Goal: Contribute content

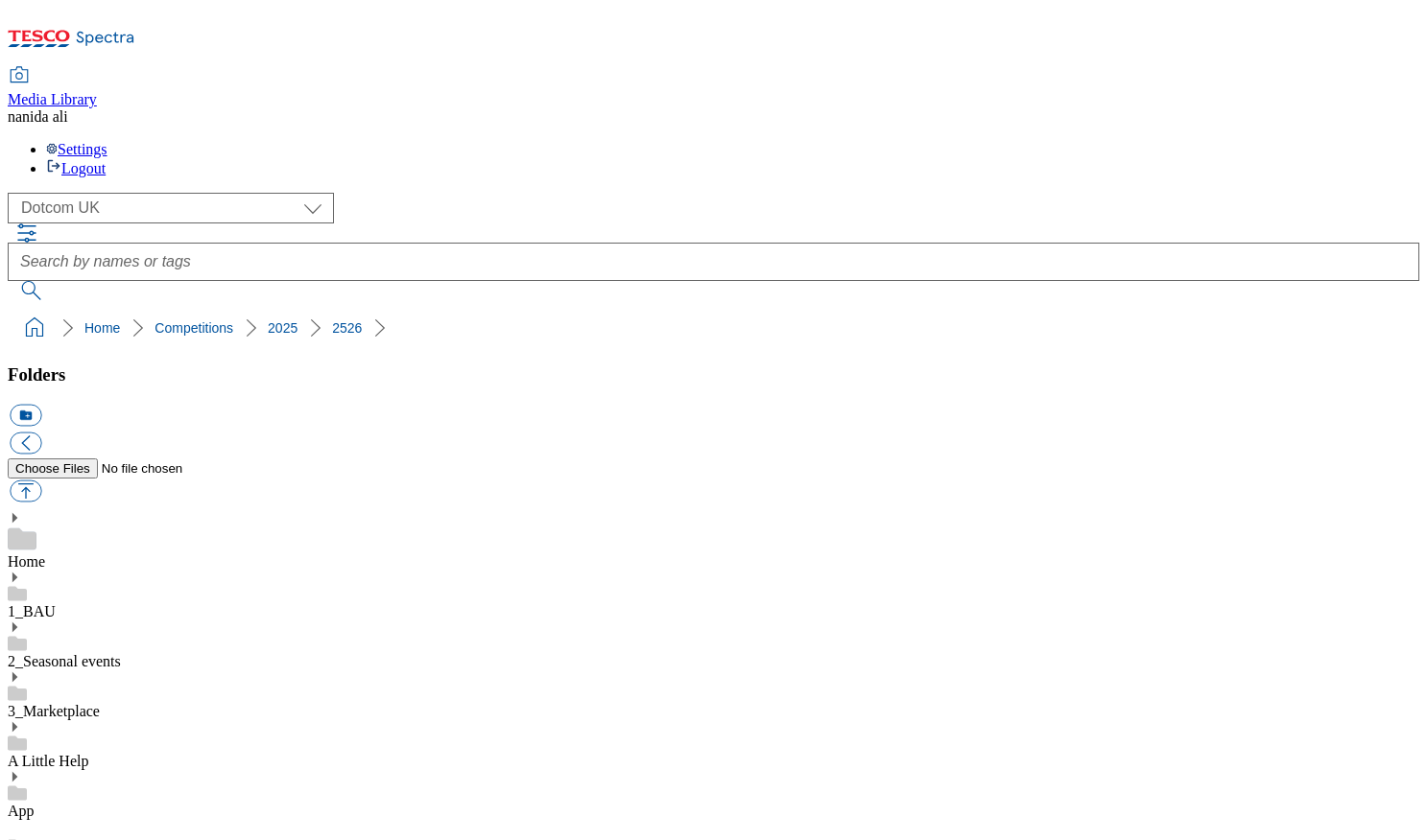
select select "flare-homepage"
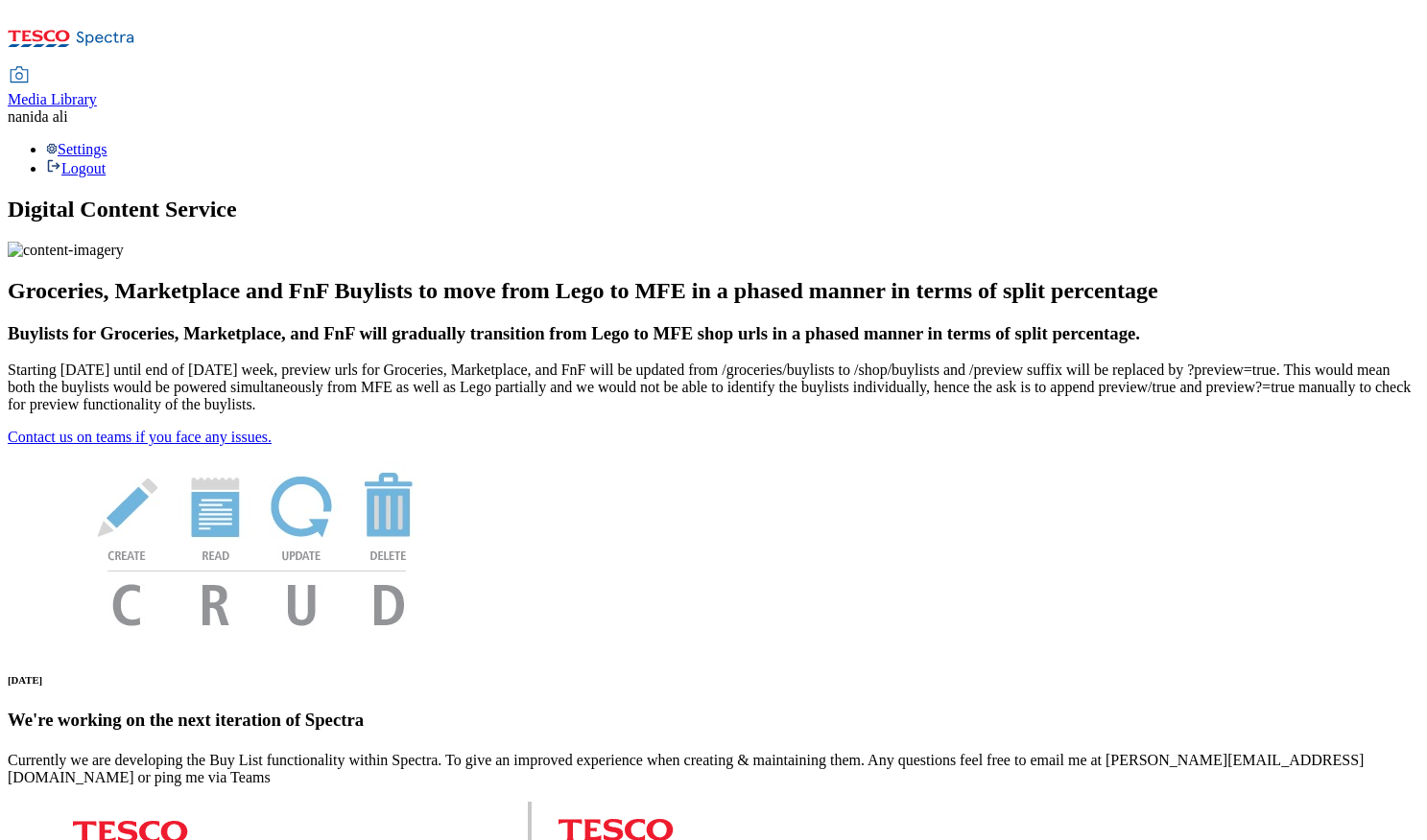
click at [96, 91] on span "Media Library" at bounding box center [52, 98] width 89 height 16
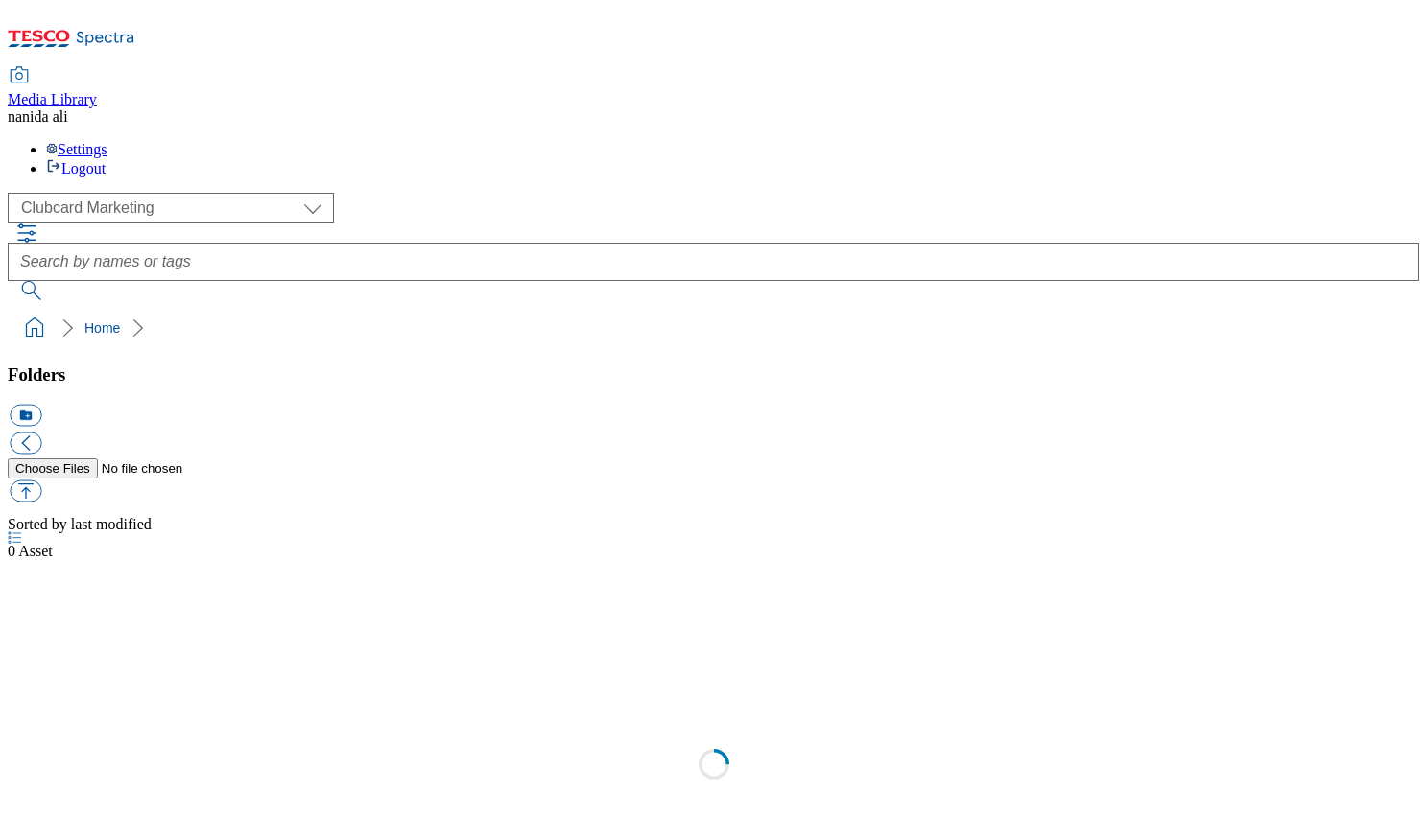
scroll to position [2, 0]
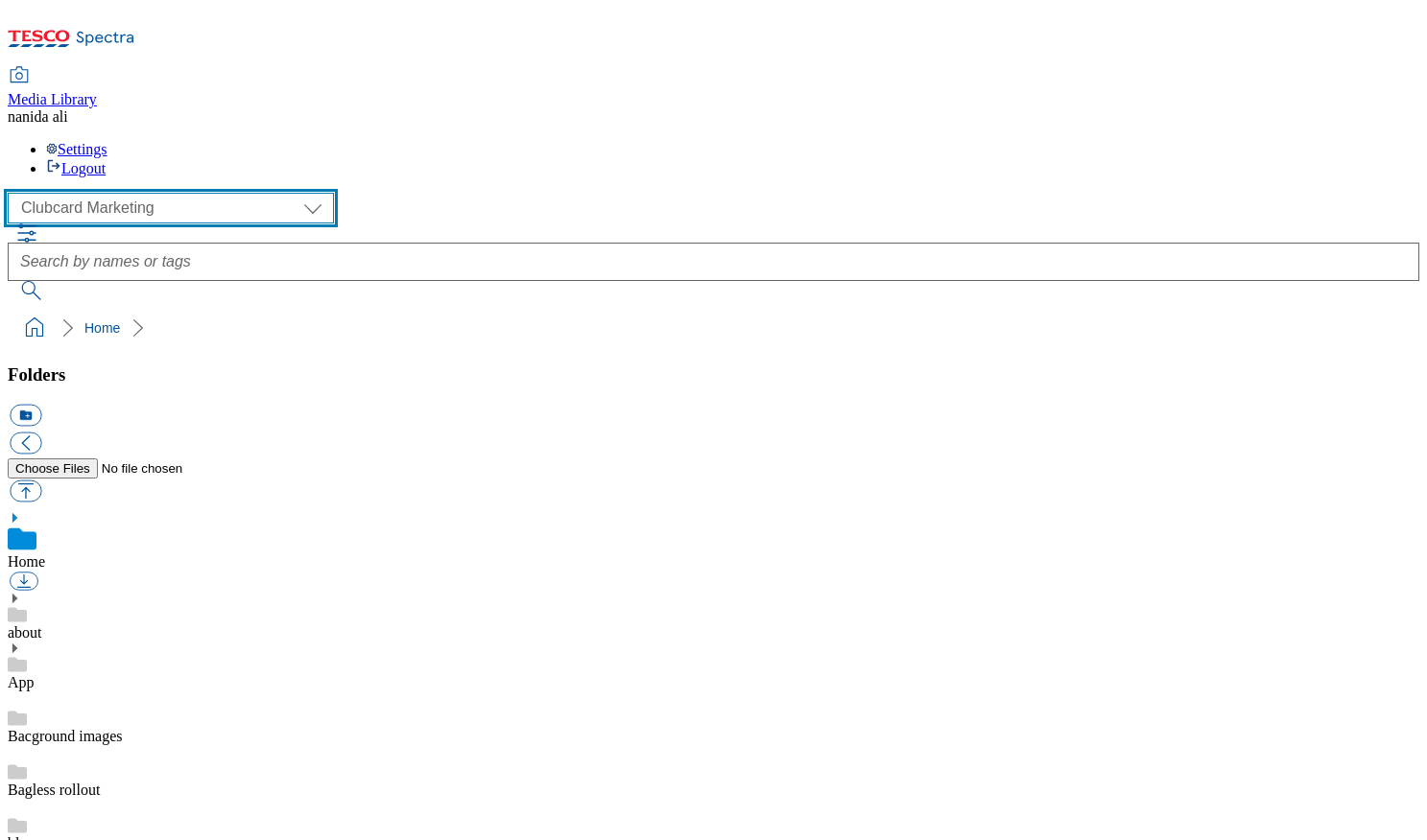
select select "flare-homepage"
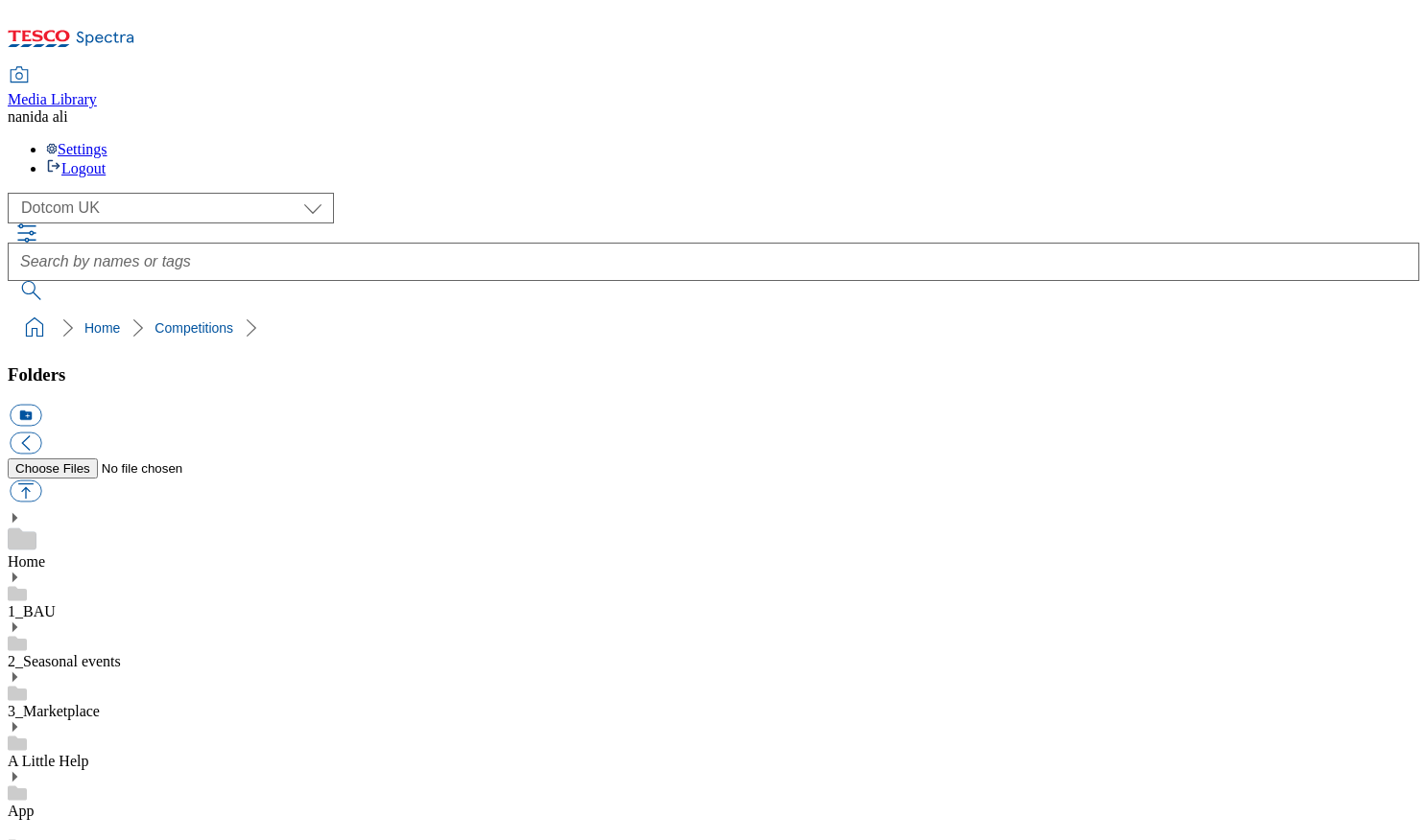
click at [41, 405] on button "icon_new_folder" at bounding box center [25, 416] width 32 height 22
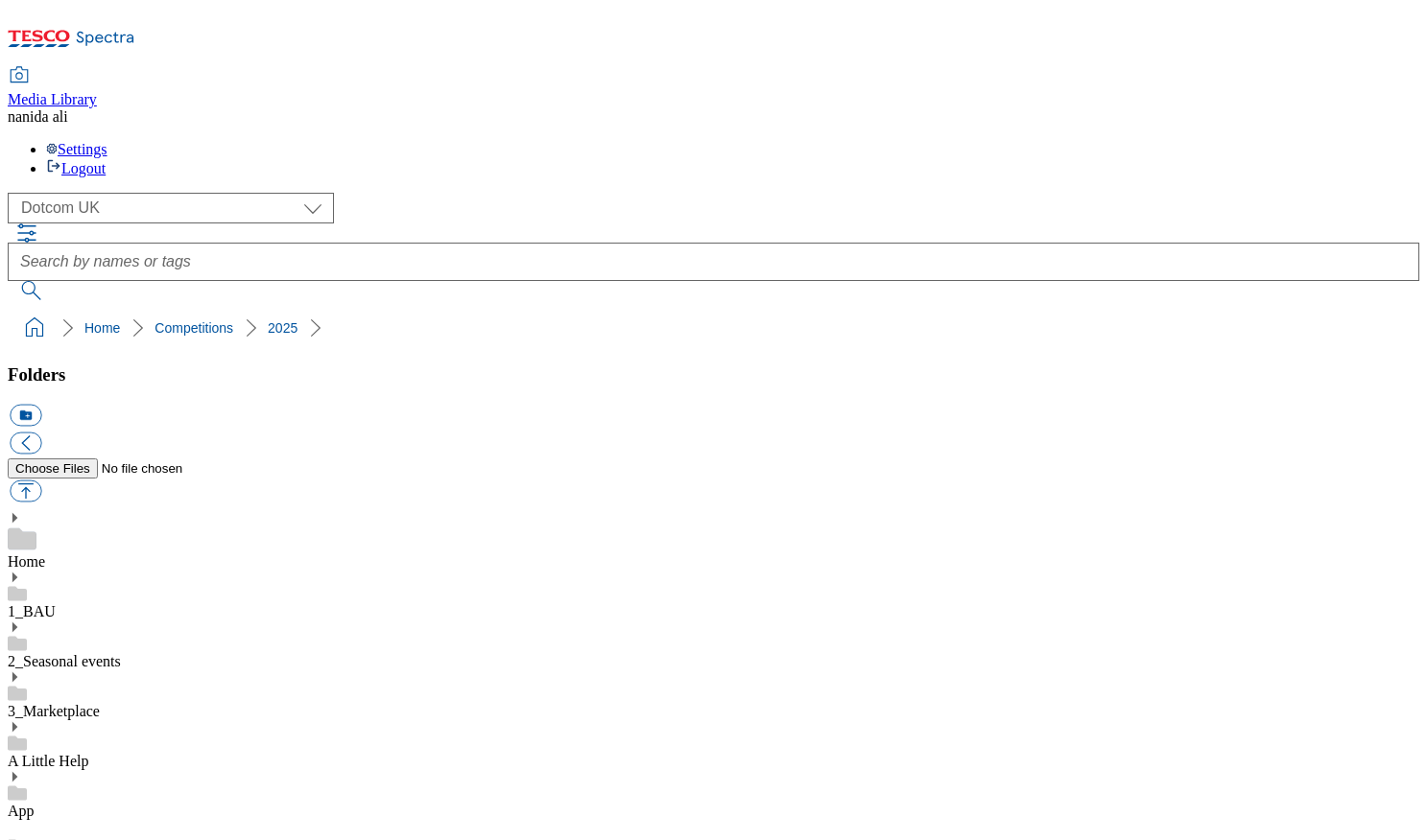
type input "2527"
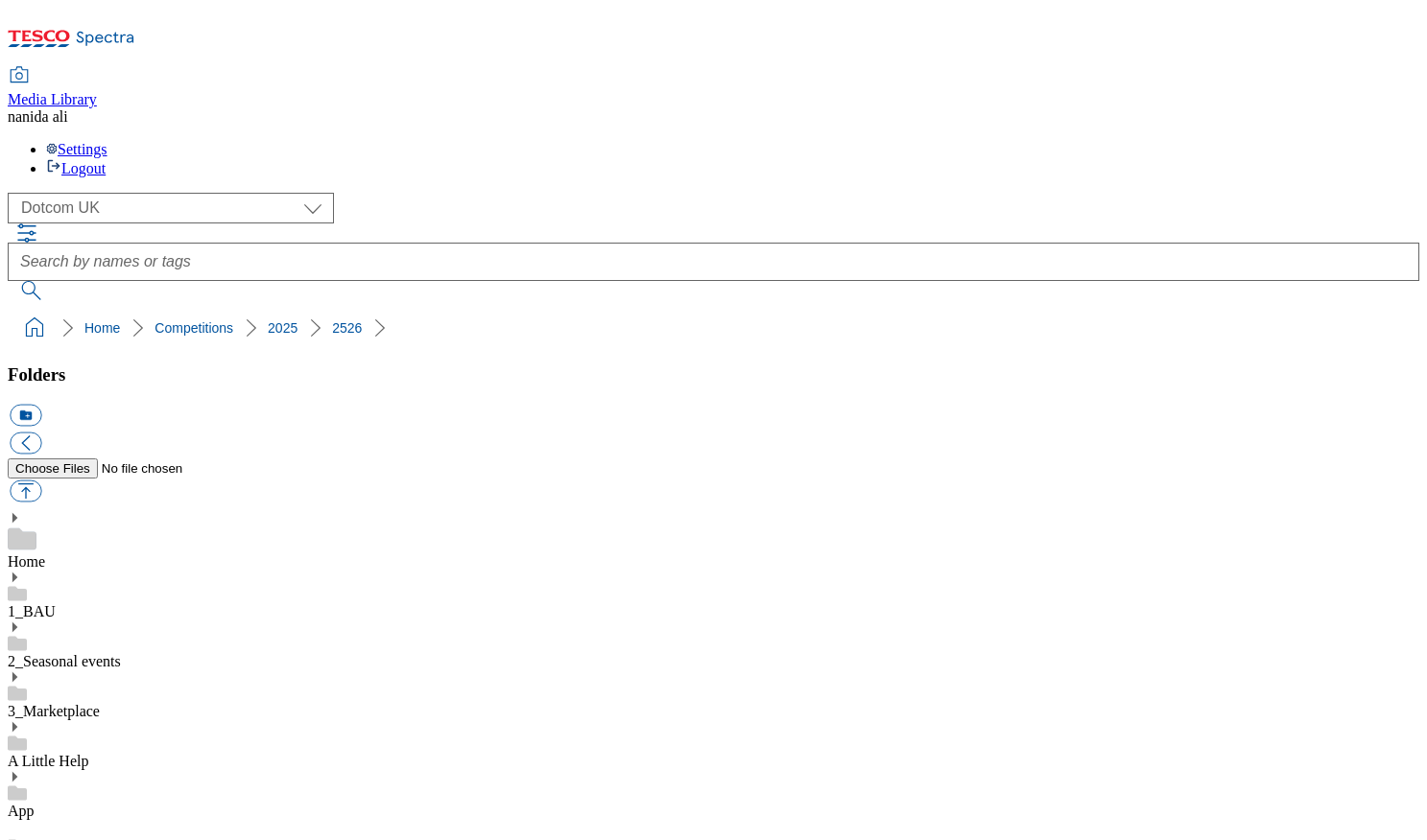
click at [41, 480] on button "button" at bounding box center [25, 491] width 32 height 22
type input "C:\fakepath\DC-478x255-Competitions-Cesar.jpg"
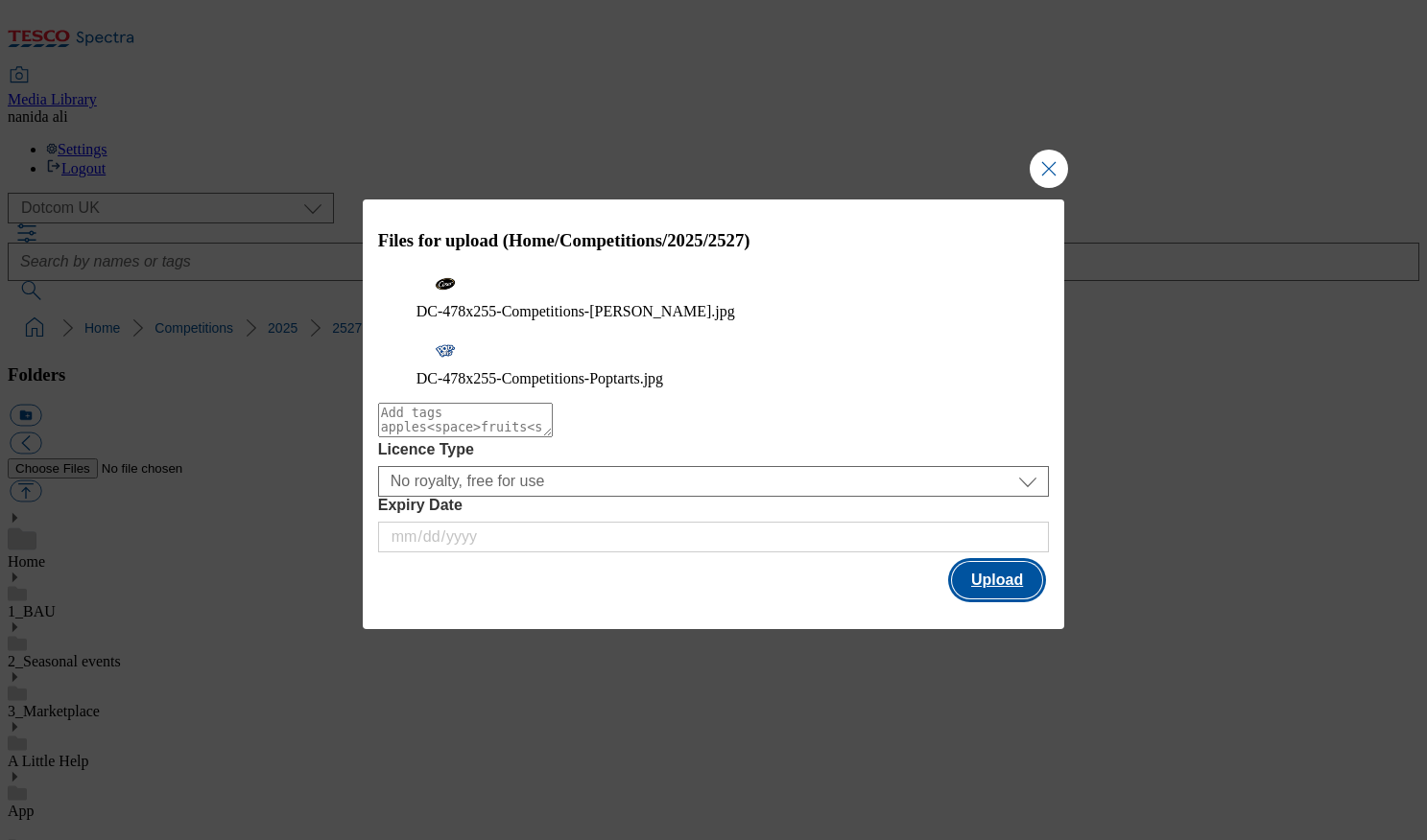
click at [1018, 572] on button "Upload" at bounding box center [997, 581] width 90 height 37
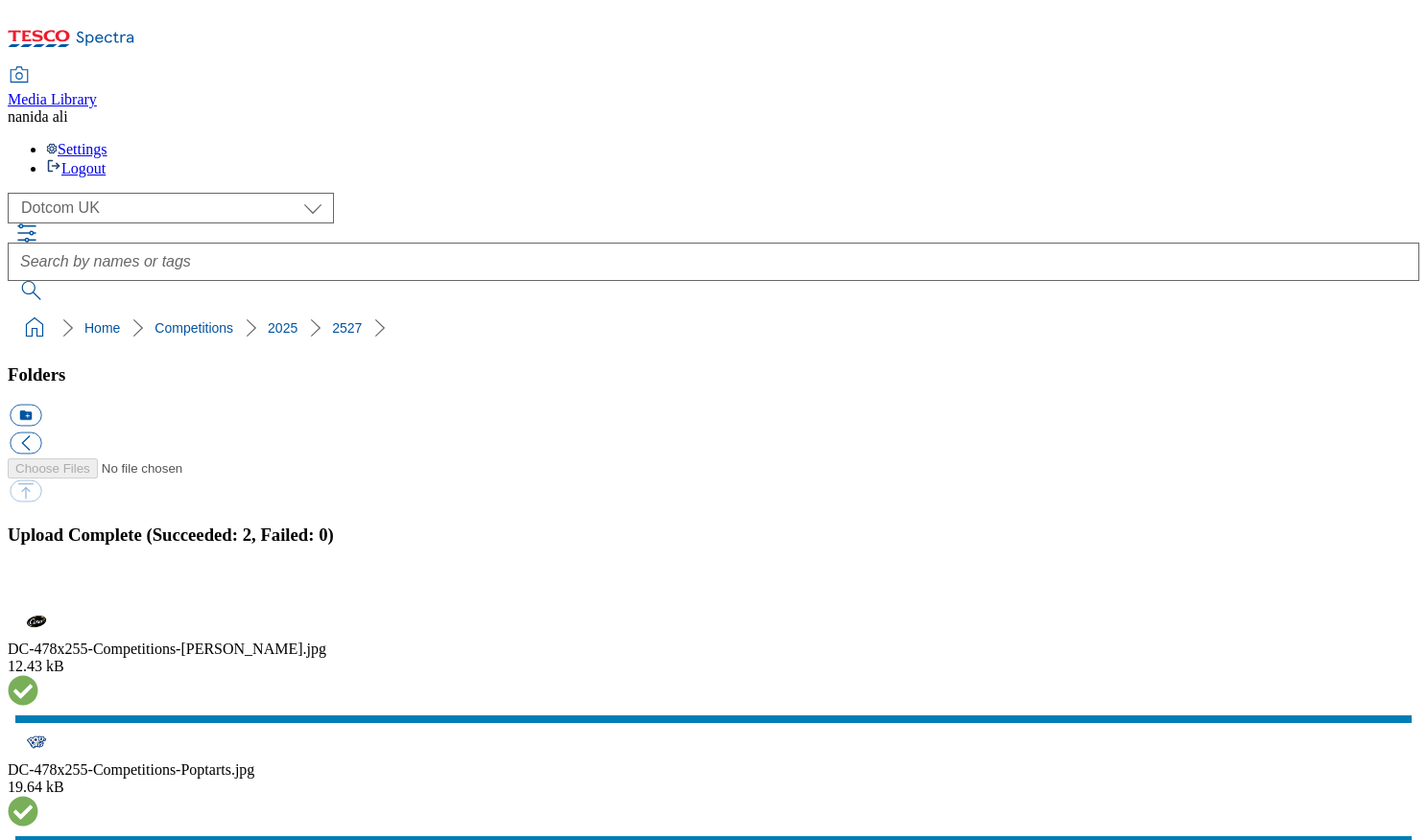
click at [39, 586] on button "button" at bounding box center [24, 595] width 29 height 18
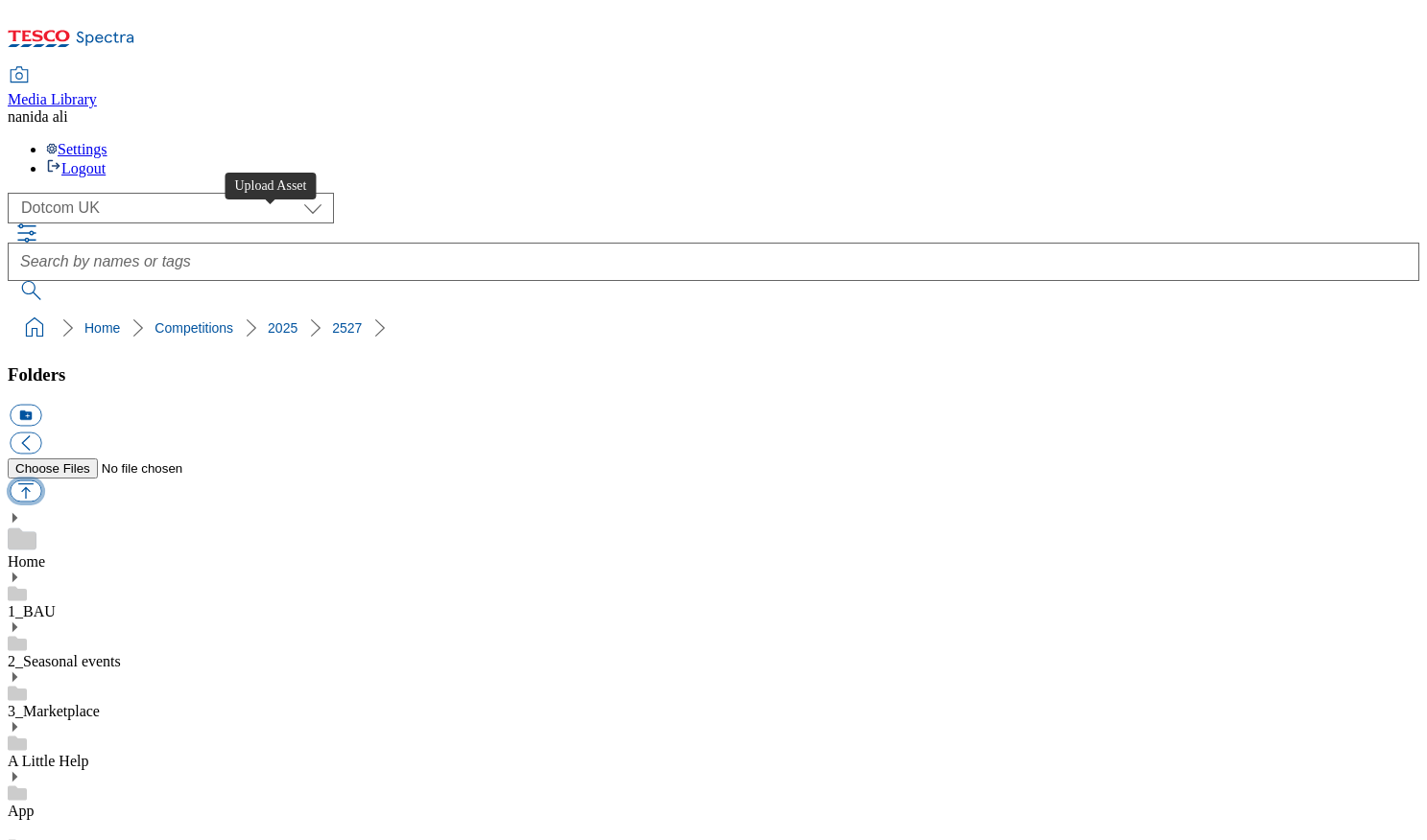
click at [41, 480] on button "button" at bounding box center [25, 491] width 32 height 22
type input "C:\fakepath\Cesar Tesco Text to Win Terms_FINAL.pdf"
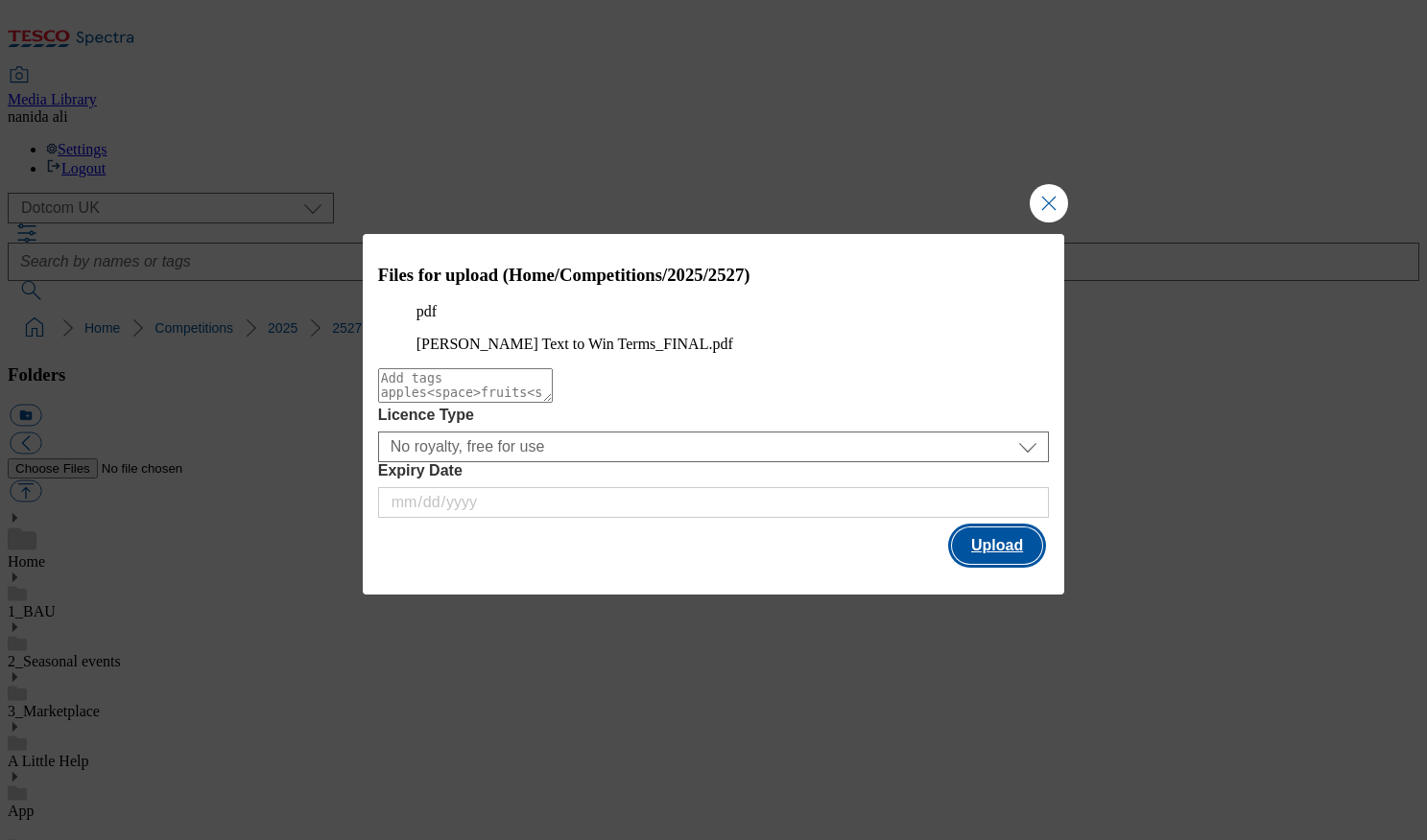
click at [1001, 564] on button "Upload" at bounding box center [997, 546] width 90 height 37
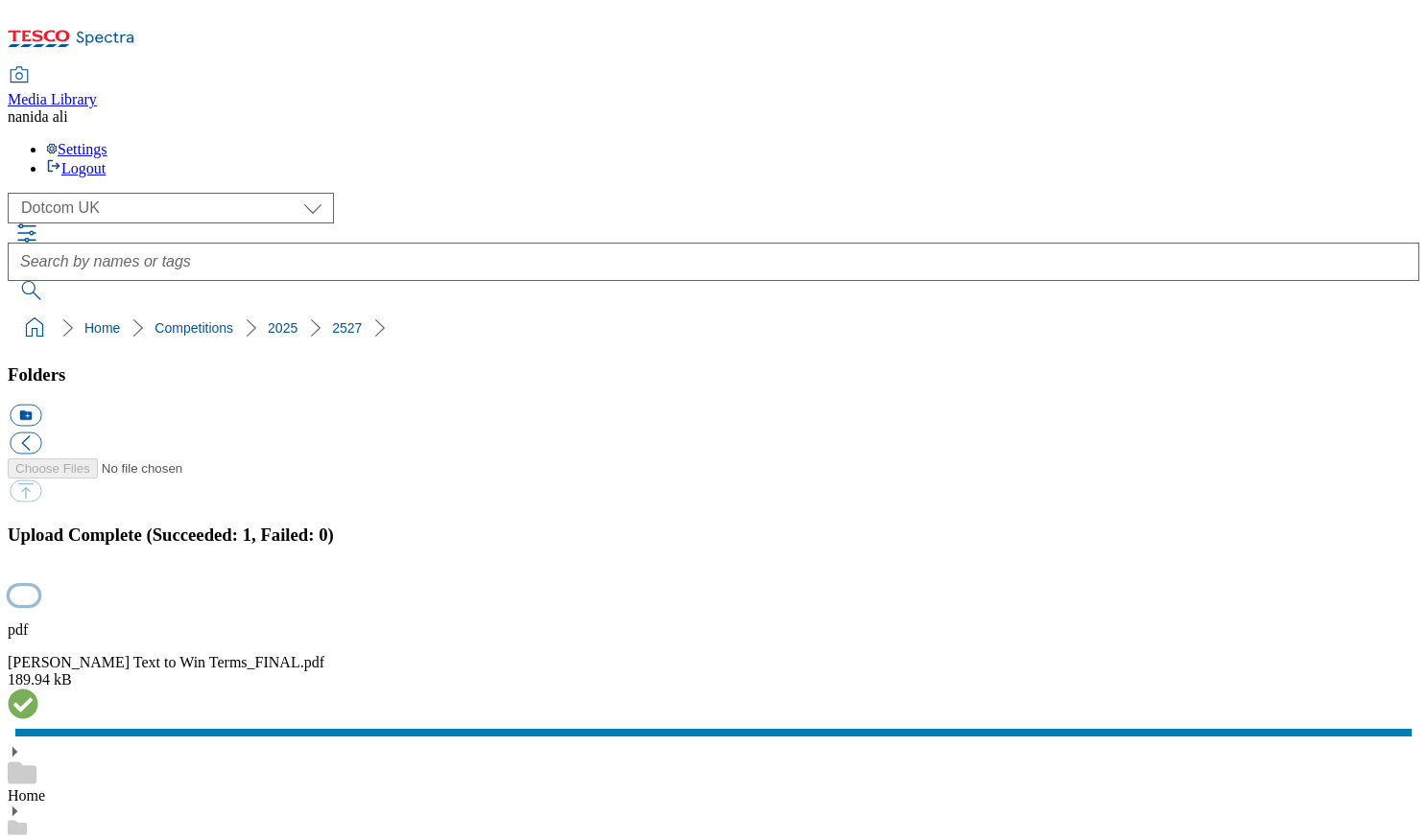
click at [39, 586] on button "button" at bounding box center [24, 595] width 29 height 18
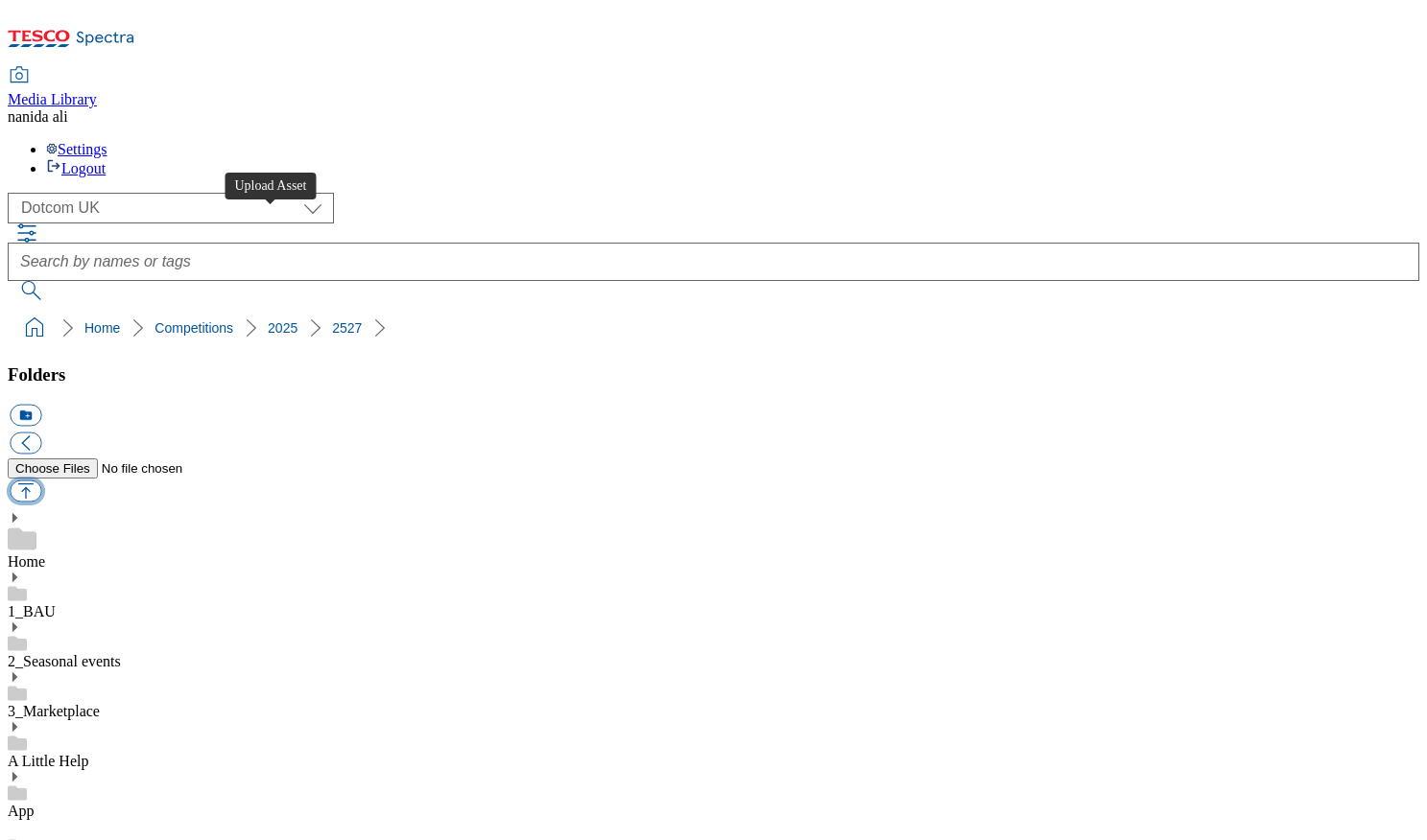
click at [41, 480] on button "button" at bounding box center [25, 491] width 32 height 22
type input "C:\fakepath\Pop Tarts Tesco Text to Win Terms_FINAL.pdf"
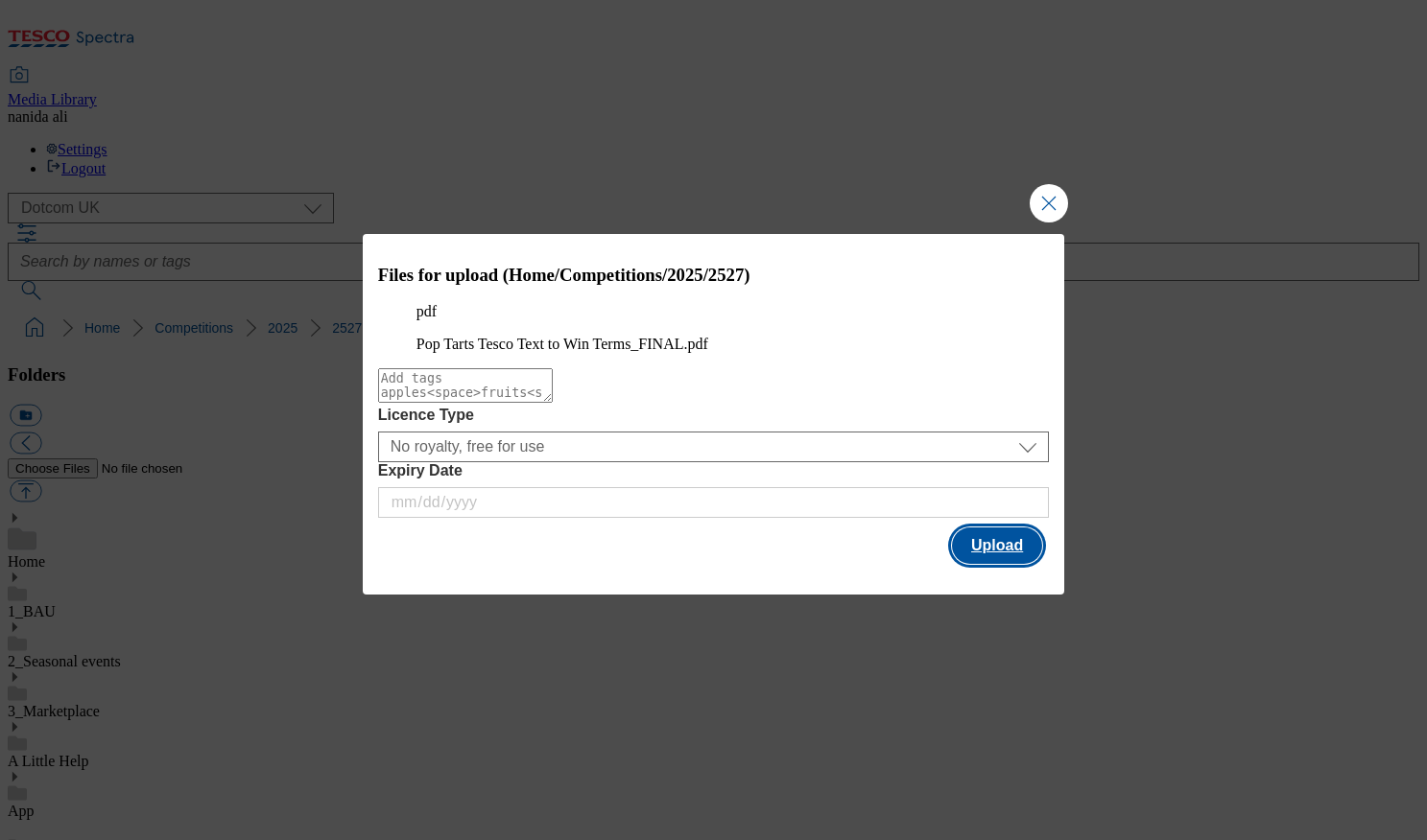
click at [975, 564] on button "Upload" at bounding box center [997, 546] width 90 height 37
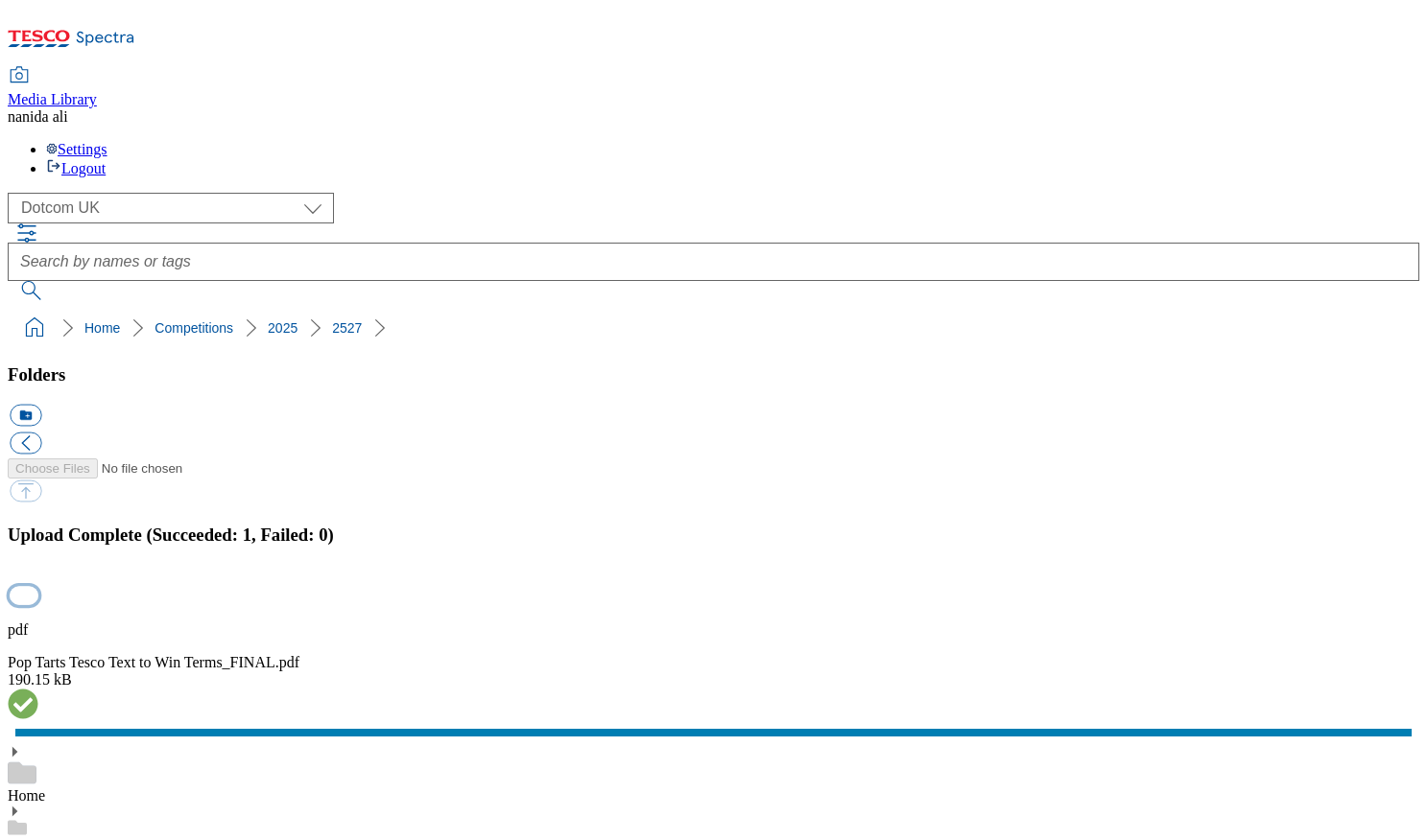
click at [39, 586] on button "button" at bounding box center [24, 595] width 29 height 18
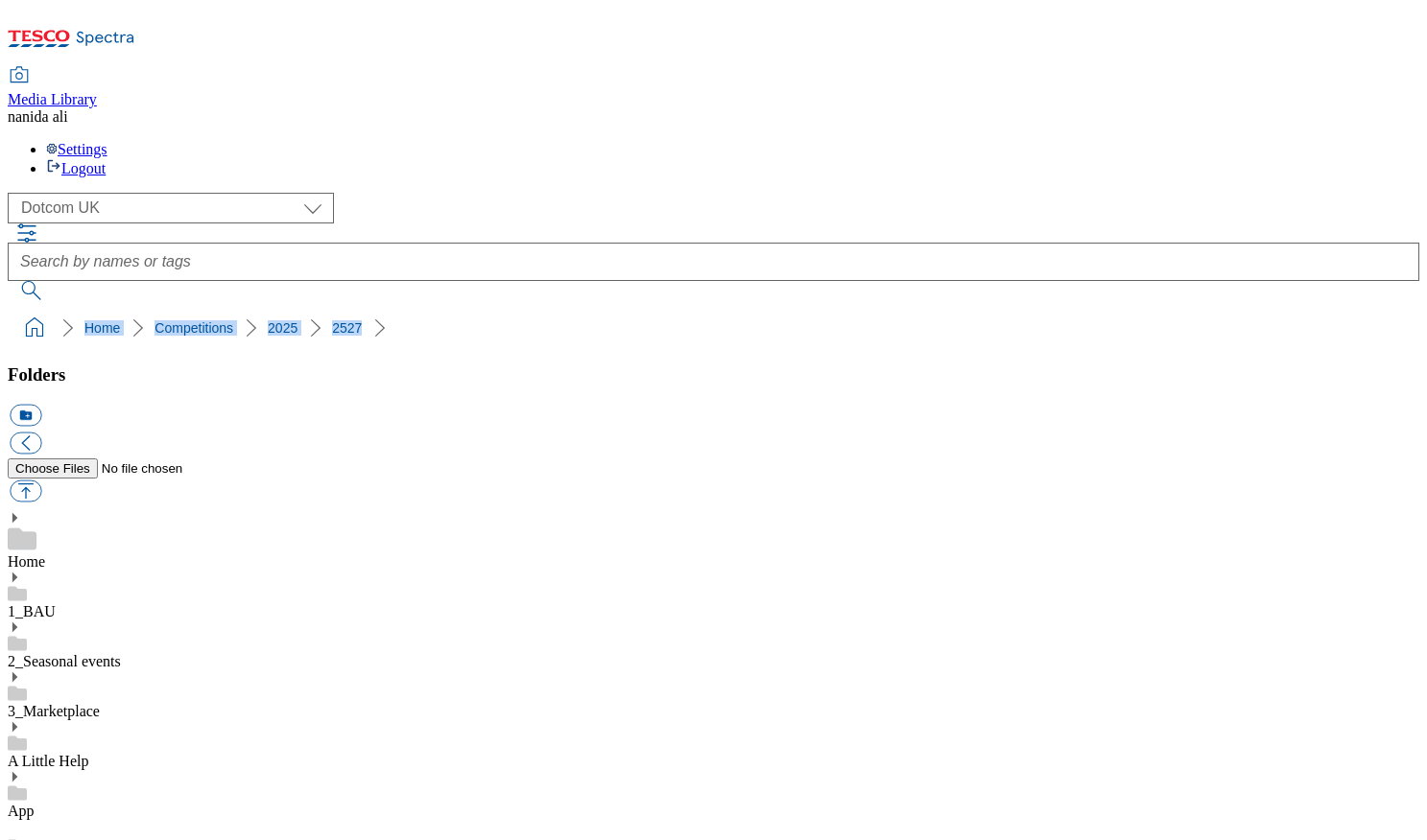
drag, startPoint x: 10, startPoint y: 168, endPoint x: 355, endPoint y: 168, distance: 345.0
click at [355, 310] on nav "Home Competitions 2025 2527" at bounding box center [713, 328] width 1412 height 37
copy ol "Home Competitions 2025 2527"
